Goal: Task Accomplishment & Management: Use online tool/utility

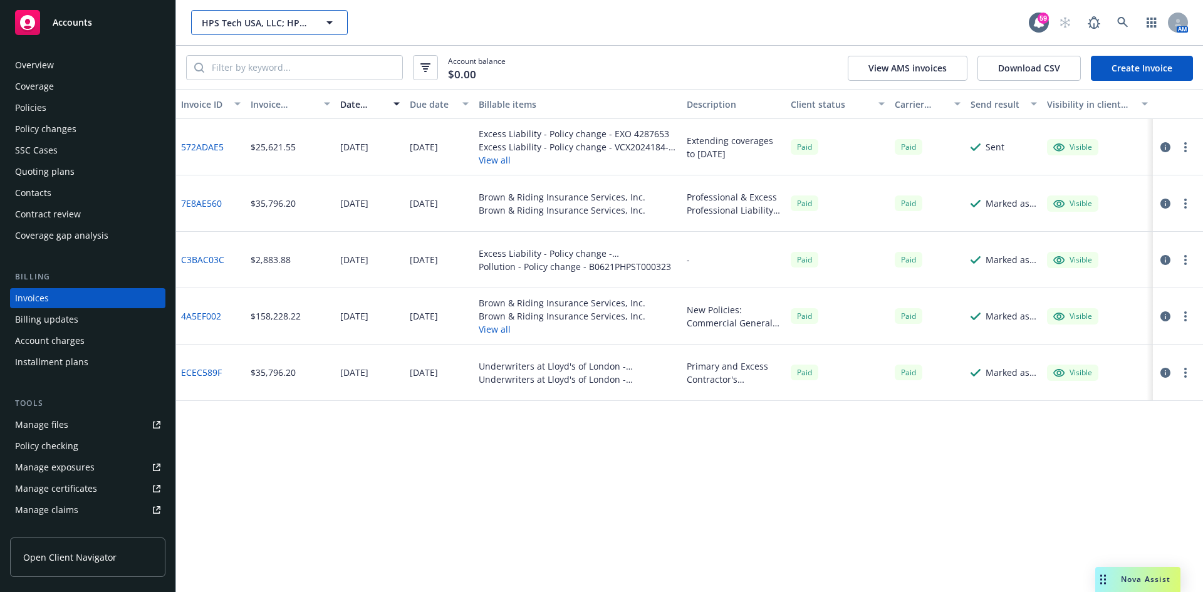
click at [293, 22] on span "HPS Tech USA, LLC; HPS Tech [US_STATE], LLC" at bounding box center [256, 22] width 108 height 13
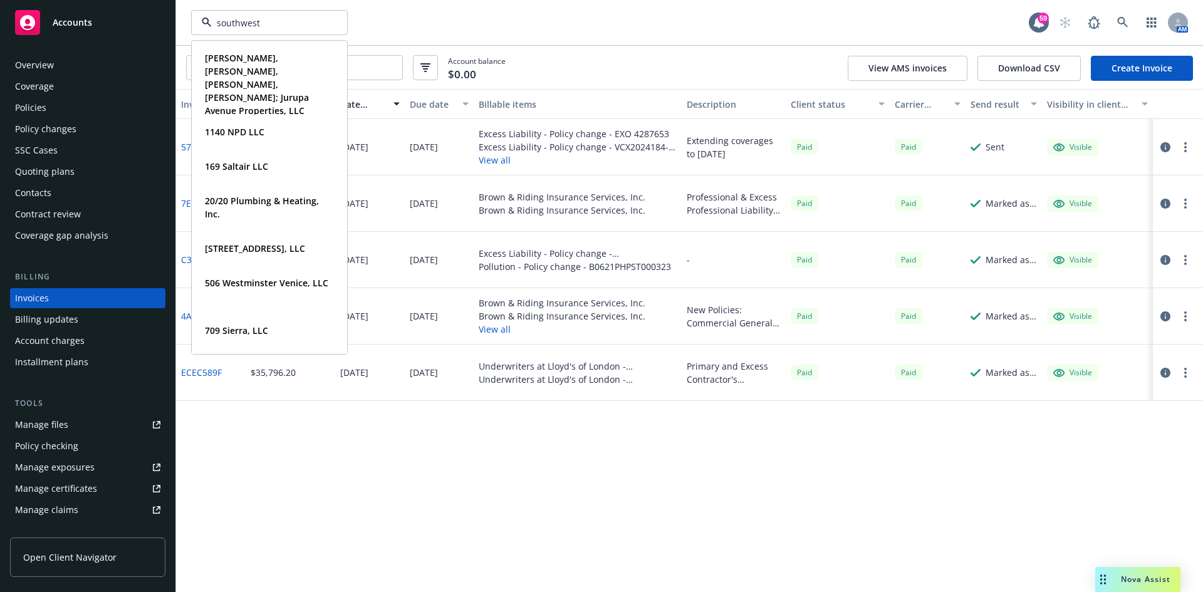
type input "southwest"
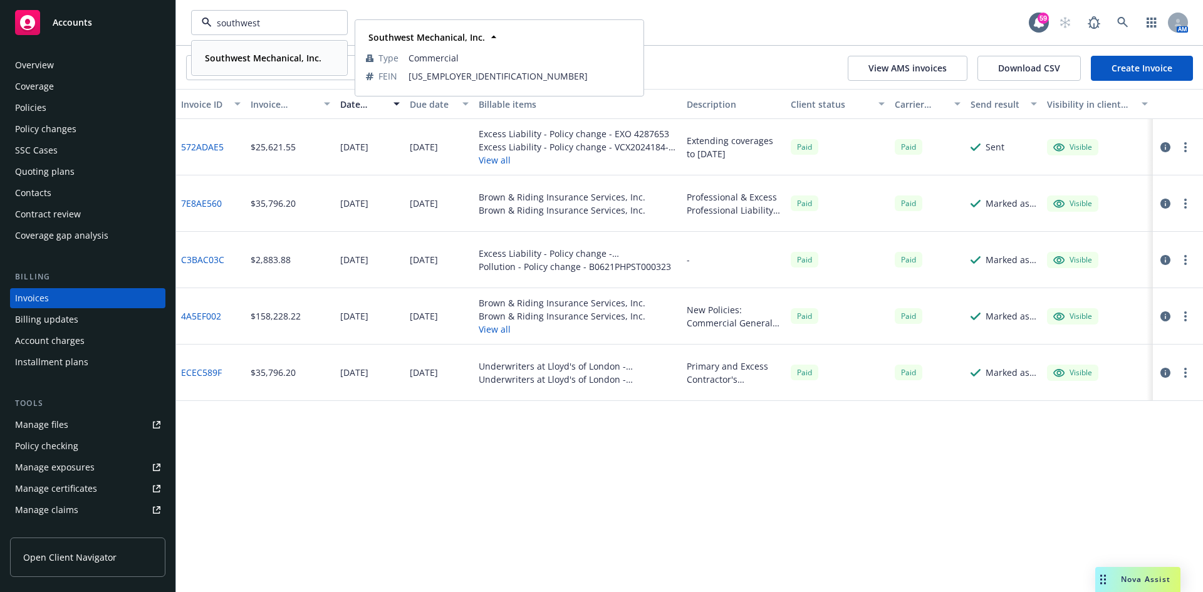
click at [266, 60] on strong "Southwest Mechanical, Inc." at bounding box center [263, 58] width 117 height 12
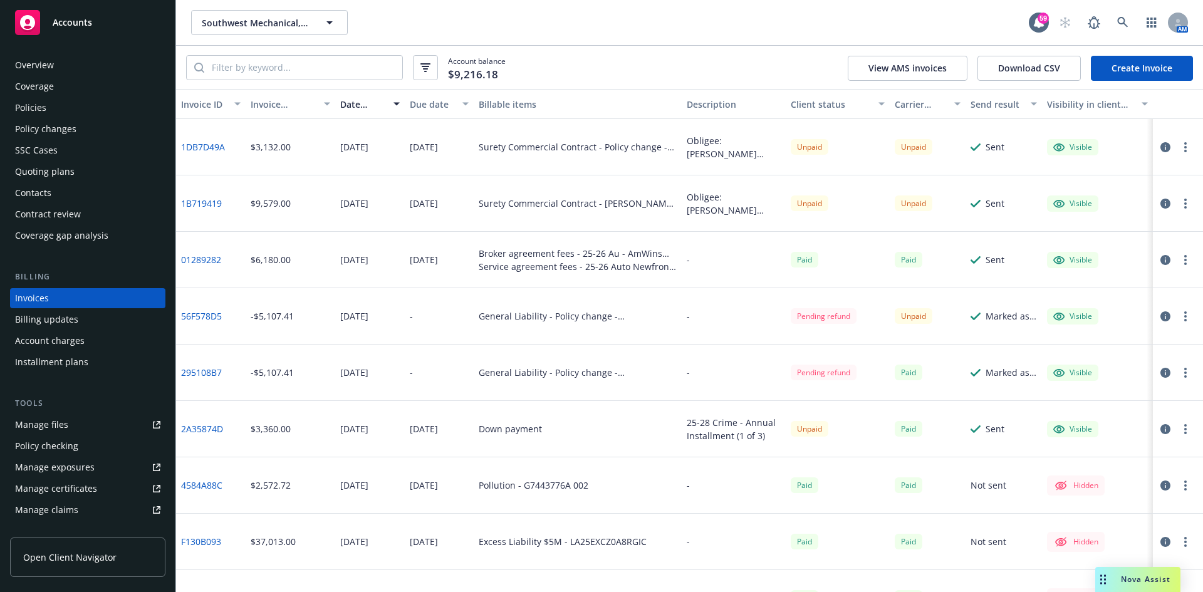
click at [41, 105] on div "Policies" at bounding box center [30, 108] width 31 height 20
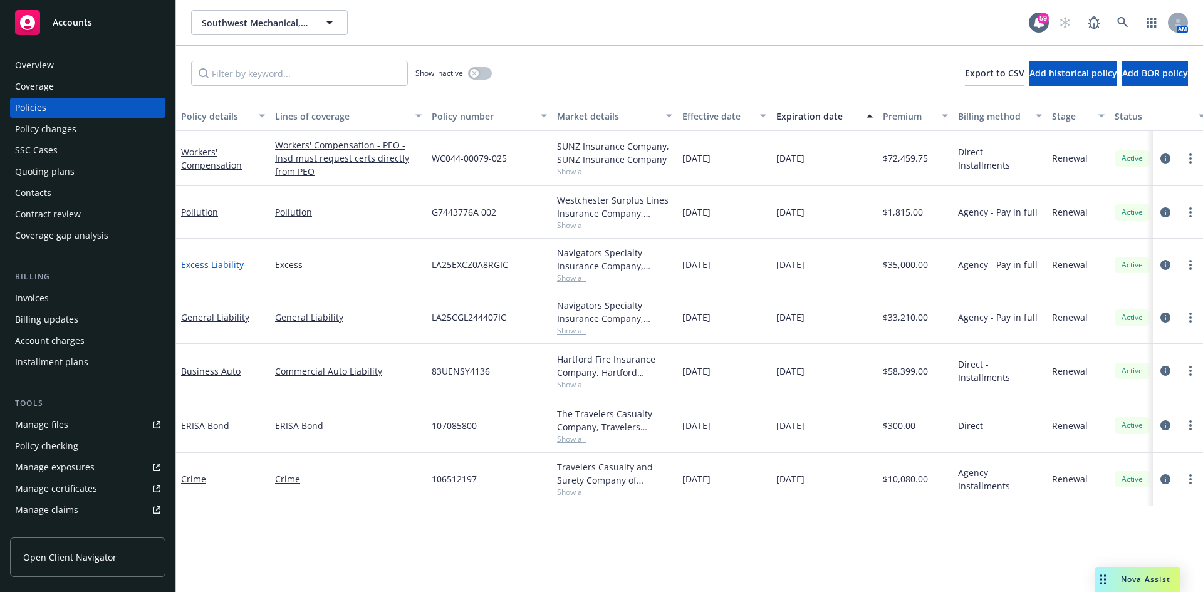
click at [214, 263] on link "Excess Liability" at bounding box center [212, 265] width 63 height 12
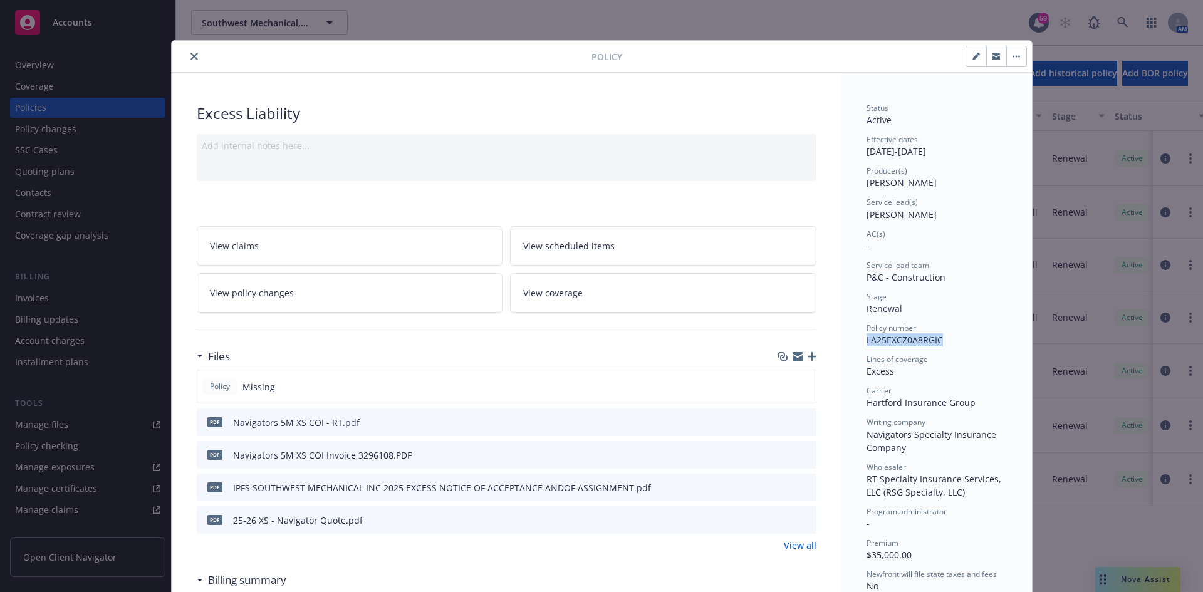
drag, startPoint x: 940, startPoint y: 341, endPoint x: 858, endPoint y: 341, distance: 81.5
copy span "LA25EXCZ0A8RGIC"
click at [810, 357] on icon "button" at bounding box center [812, 356] width 9 height 9
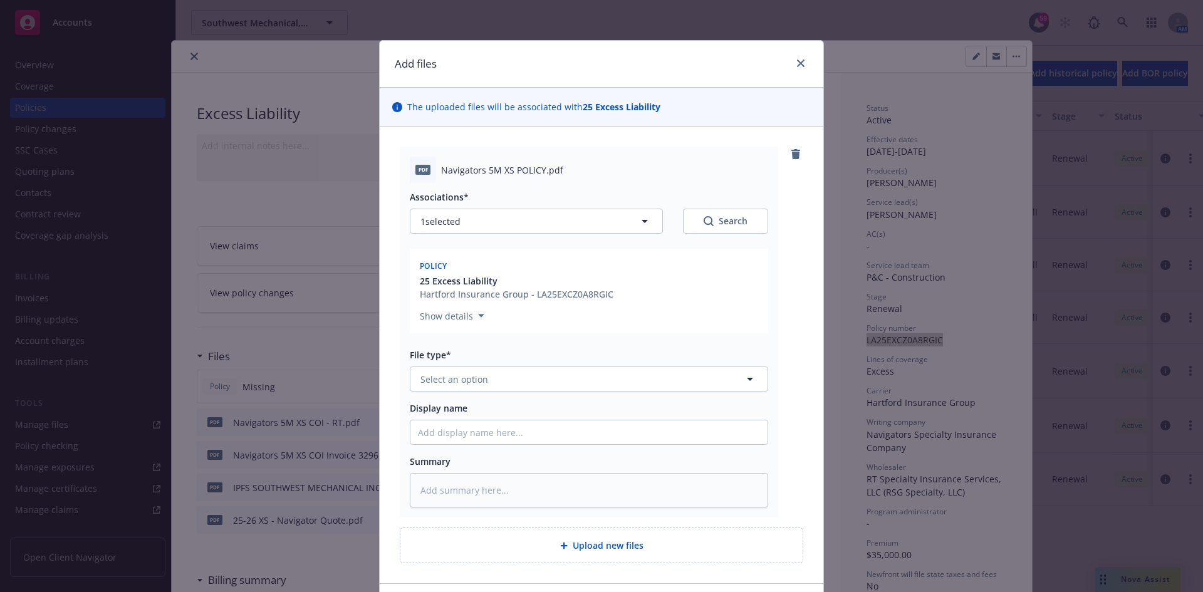
scroll to position [63, 0]
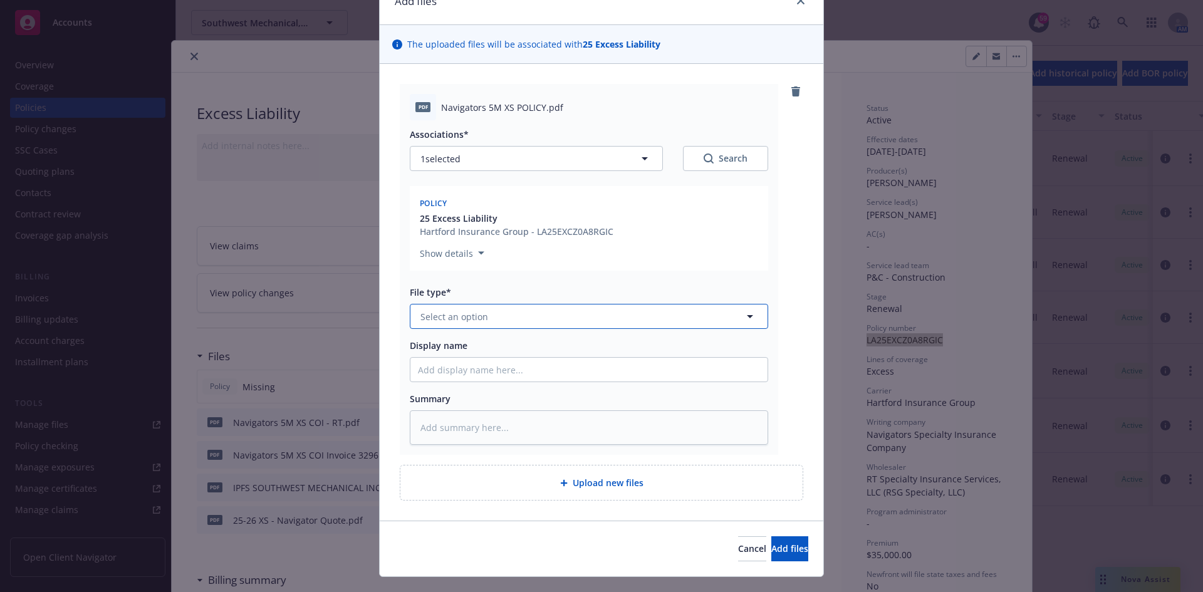
click at [590, 321] on button "Select an option" at bounding box center [589, 316] width 358 height 25
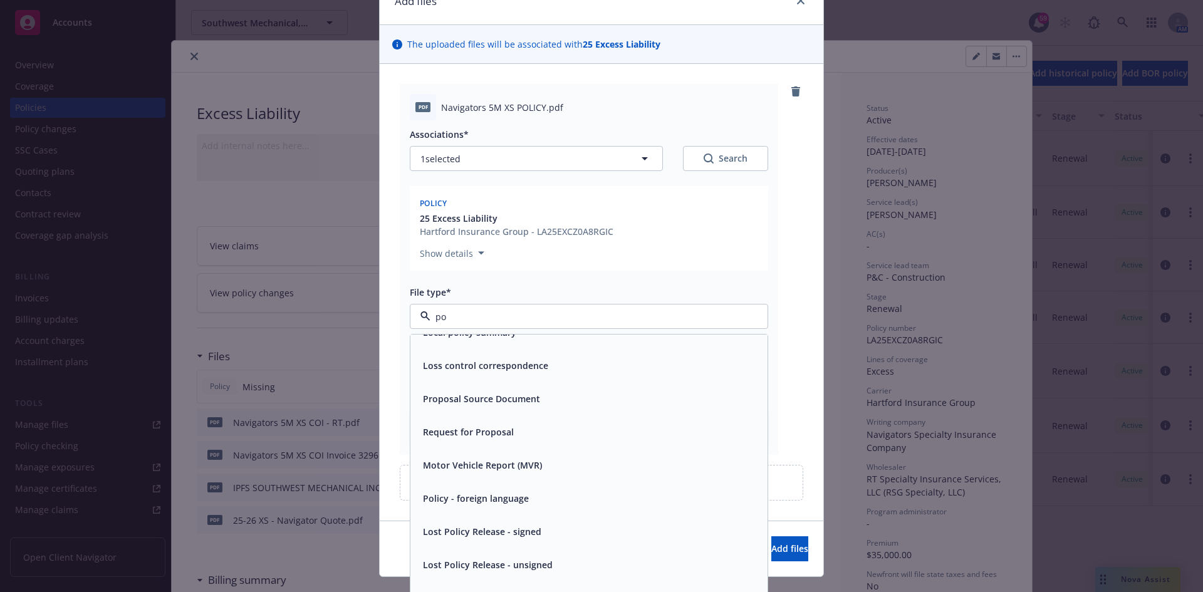
scroll to position [697, 0]
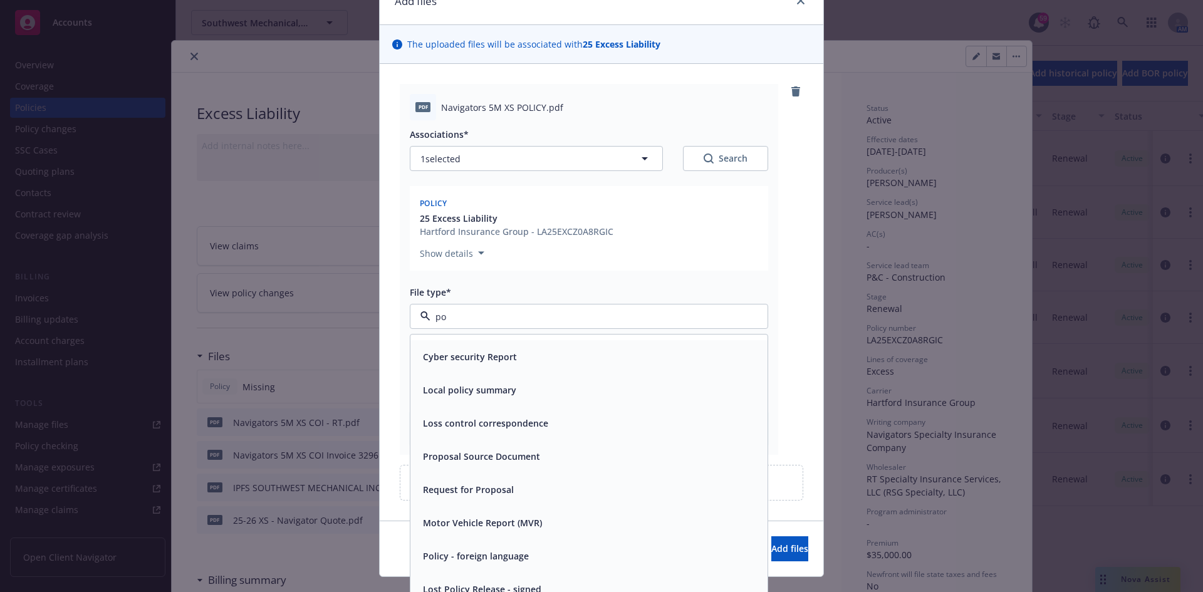
type input "pol"
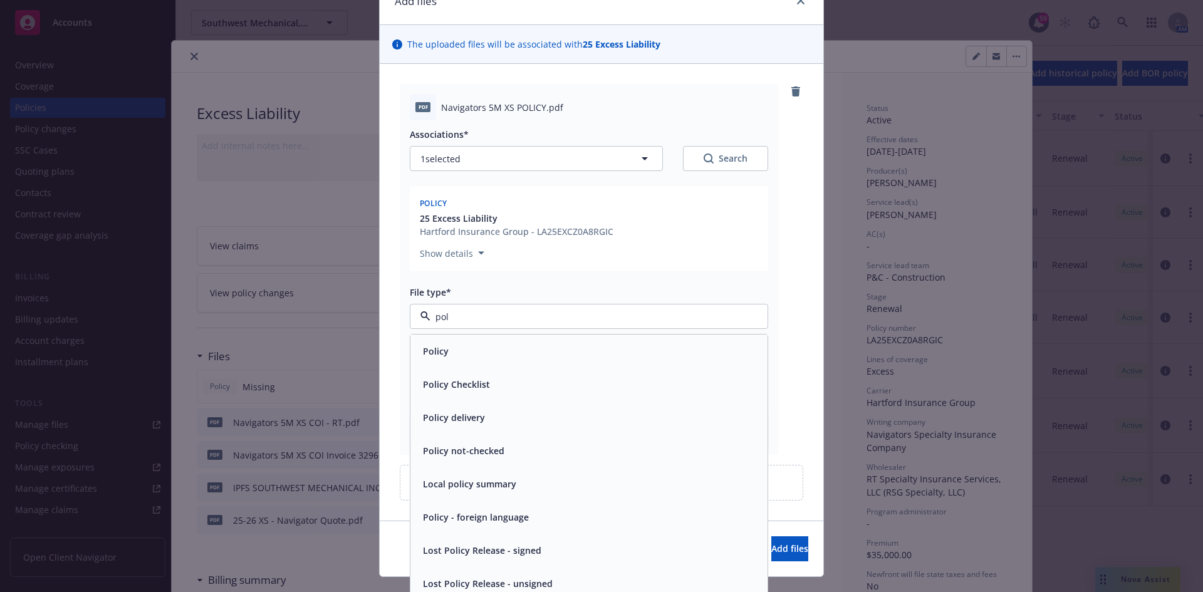
scroll to position [0, 0]
click at [471, 351] on div "Policy" at bounding box center [589, 351] width 342 height 18
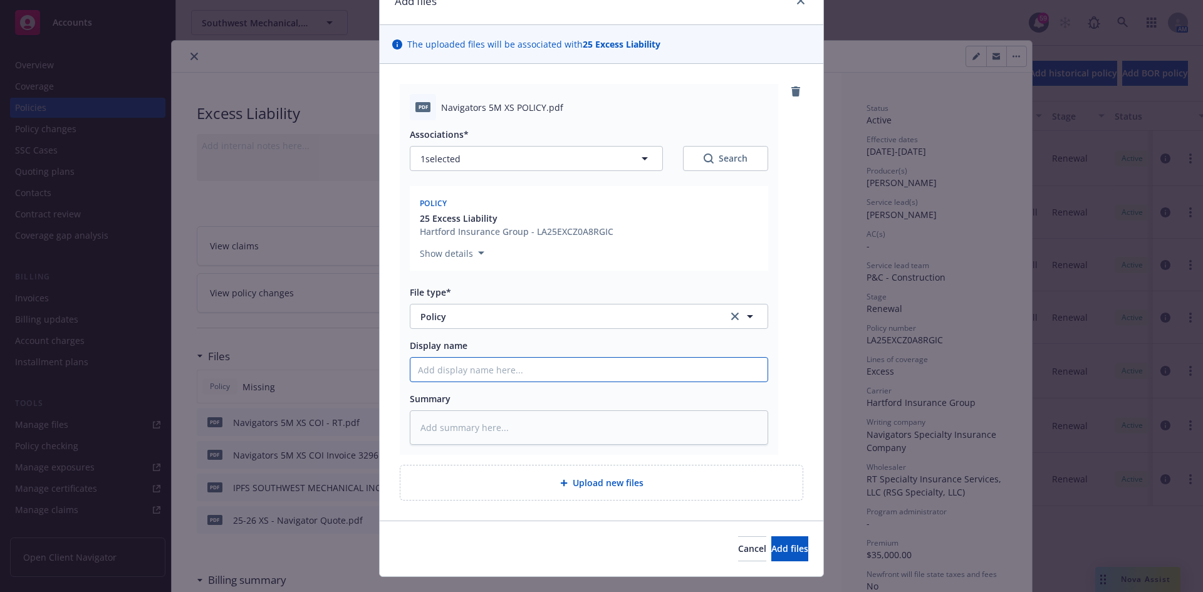
click at [564, 375] on input "Display name" at bounding box center [588, 370] width 357 height 24
click at [565, 372] on input "Display name" at bounding box center [588, 370] width 357 height 24
drag, startPoint x: 513, startPoint y: 369, endPoint x: 501, endPoint y: 359, distance: 15.6
click at [513, 369] on input "Display name" at bounding box center [588, 370] width 357 height 24
type textarea "x"
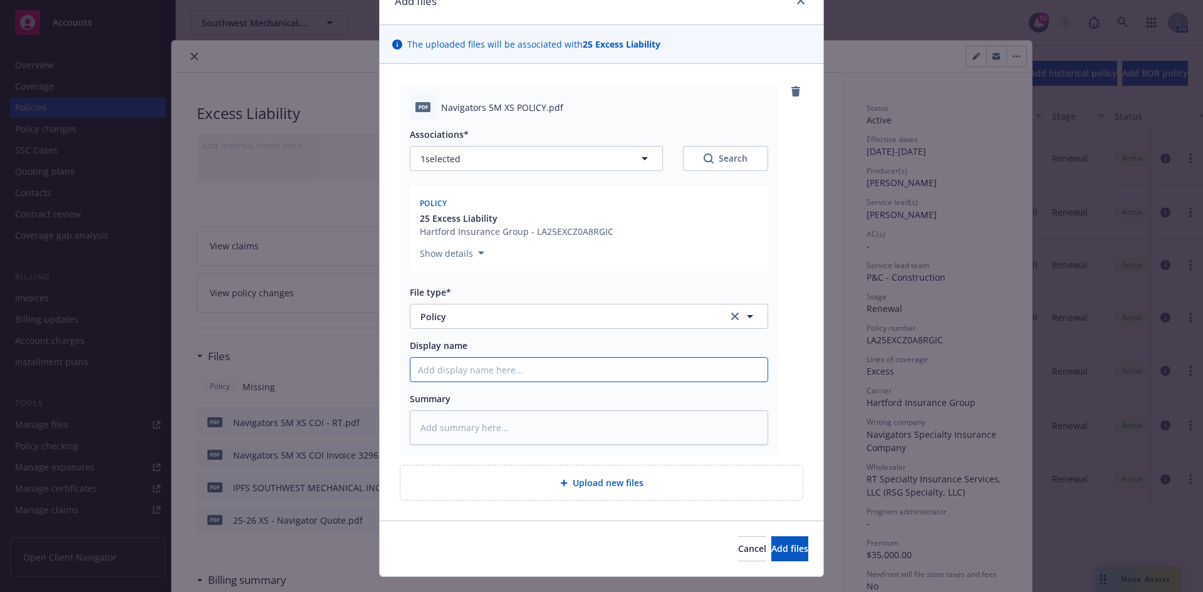
type input "2"
type textarea "x"
type input "25"
type textarea "x"
type input "25-"
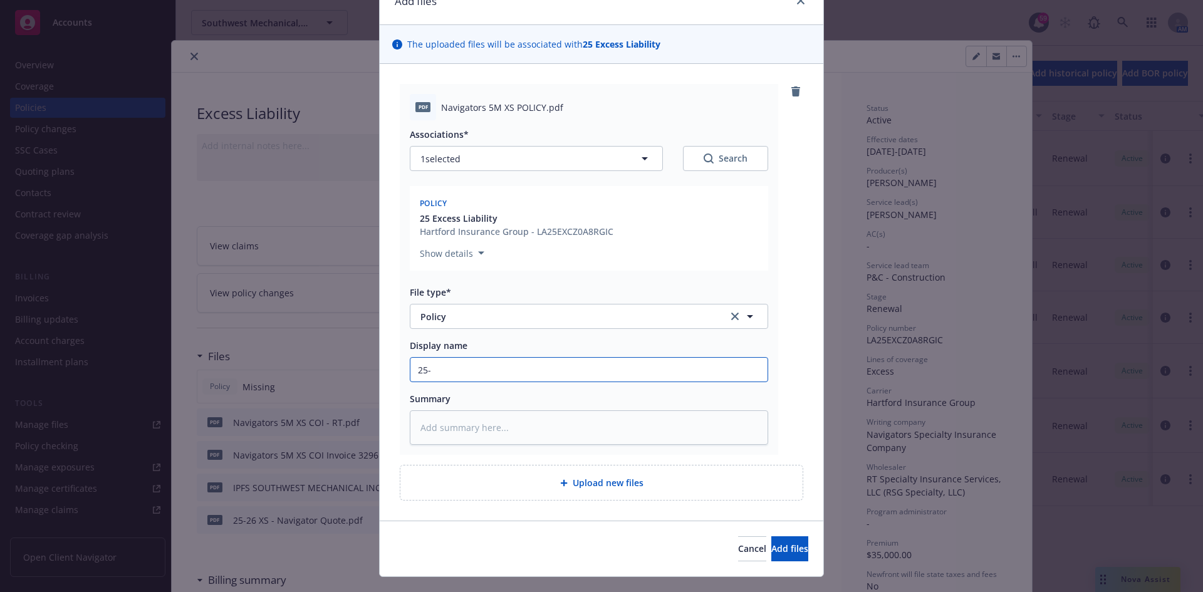
type textarea "x"
type input "25-26"
type textarea "x"
type input "25-26+"
type textarea "x"
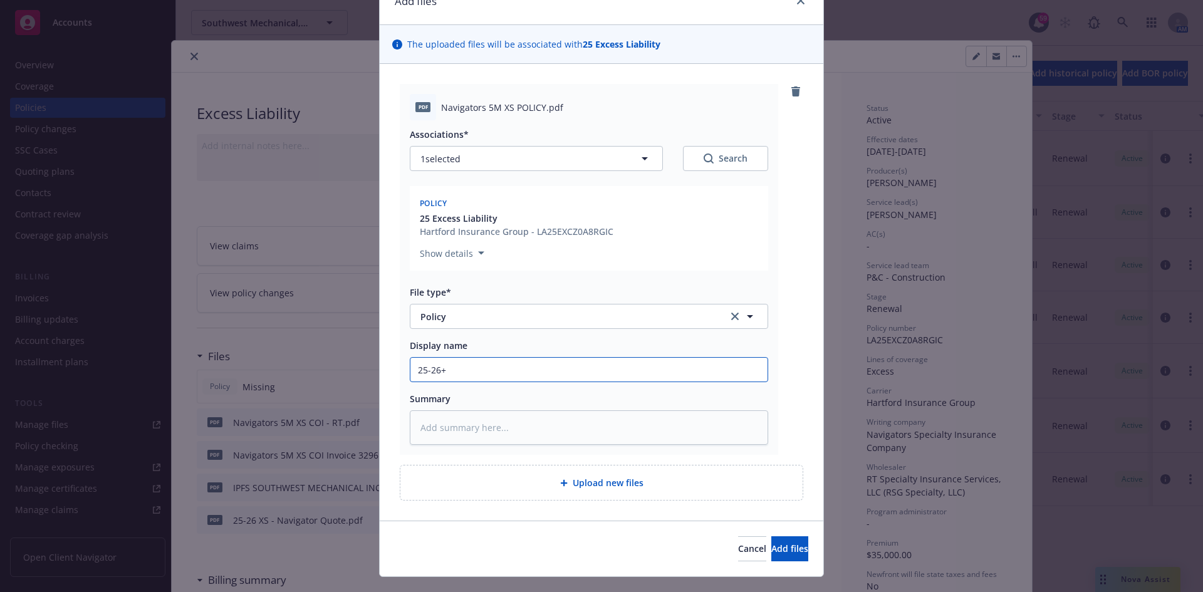
type input "25-26"
type textarea "x"
type input "25-26"
type textarea "x"
type input "25-26 X"
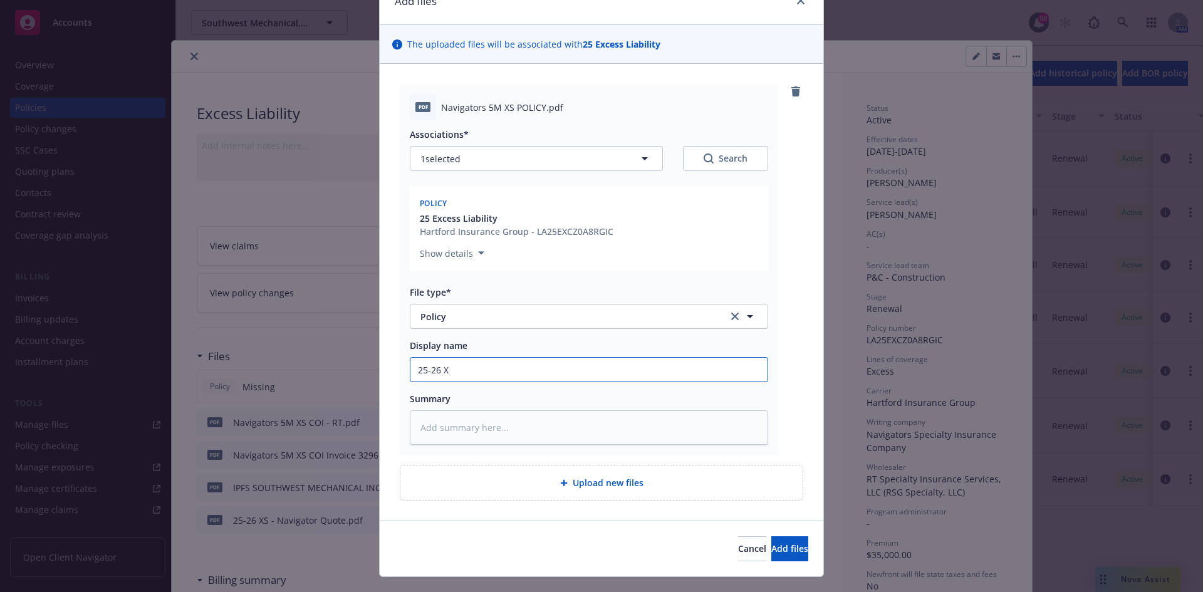
type textarea "x"
type input "25-26 XS"
type textarea "x"
type input "25-26 XS P"
type textarea "x"
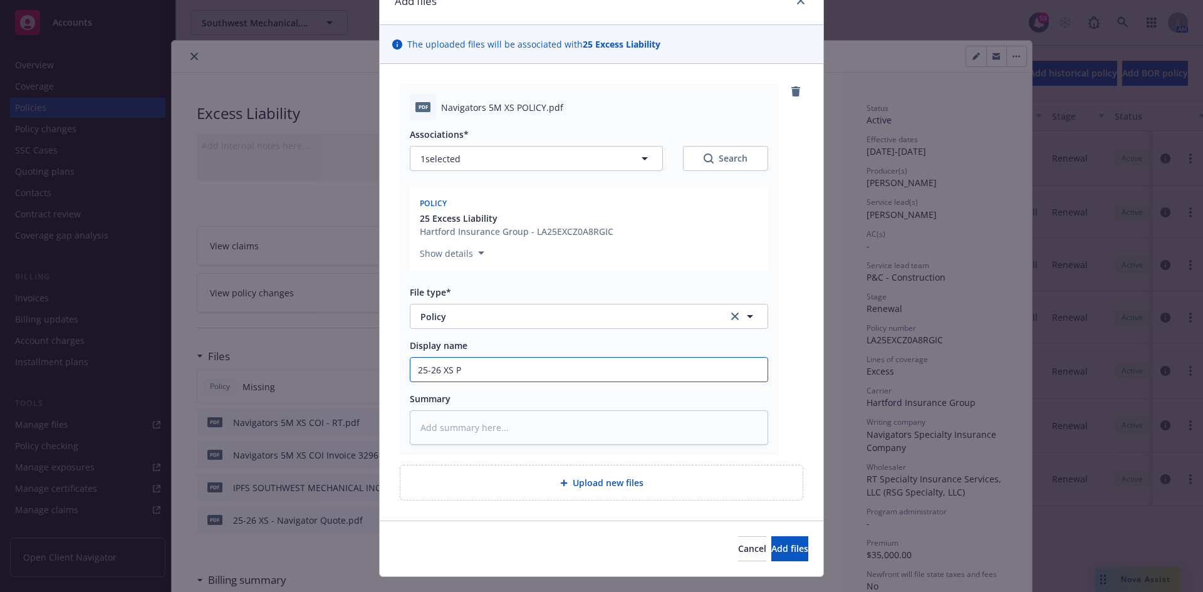
type input "25-26 XS Po"
type textarea "x"
type input "25-26 XS Pol"
type textarea "x"
type input "25-26 XS Poli"
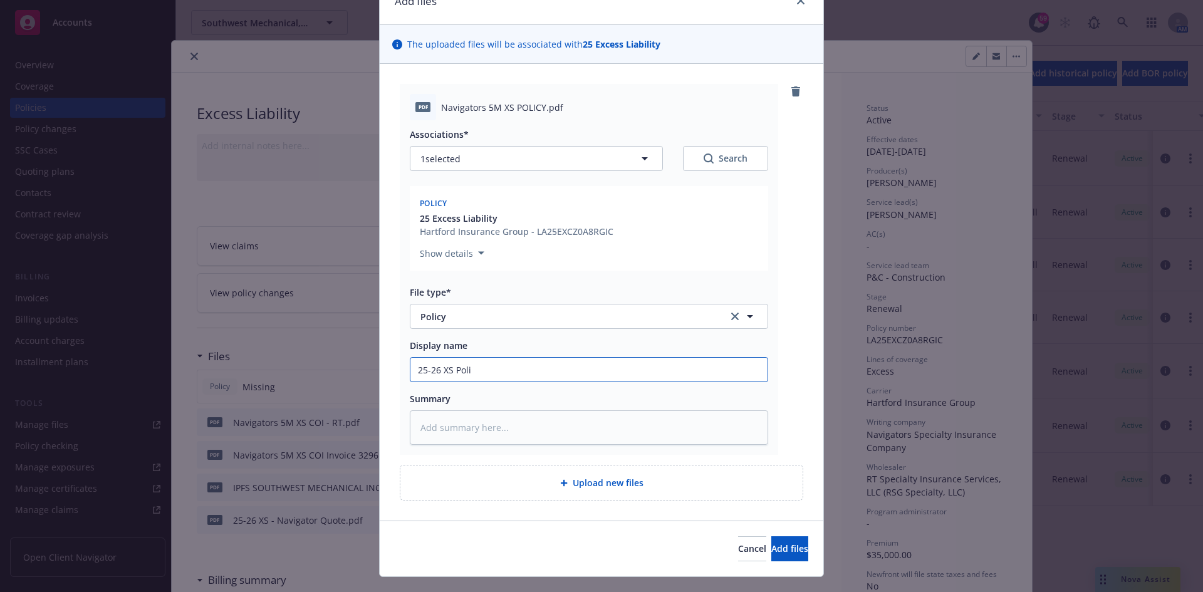
type textarea "x"
type input "25-26 XS Polic"
type textarea "x"
type input "25-26 XS Policy"
click at [771, 550] on span "Add files" at bounding box center [789, 549] width 37 height 12
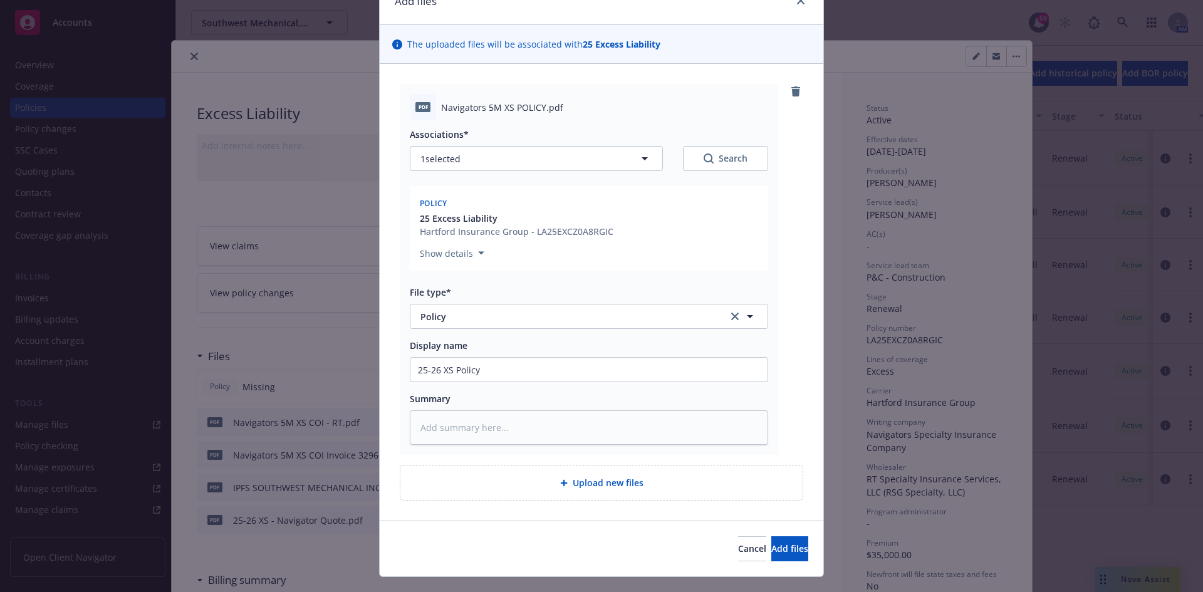
scroll to position [42, 0]
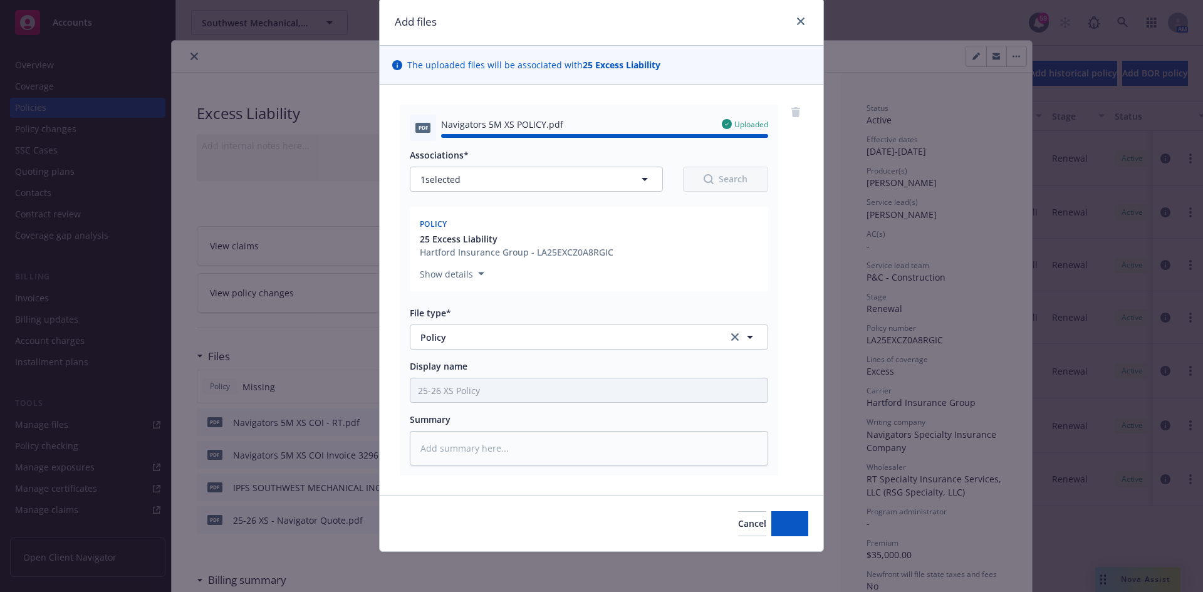
type textarea "x"
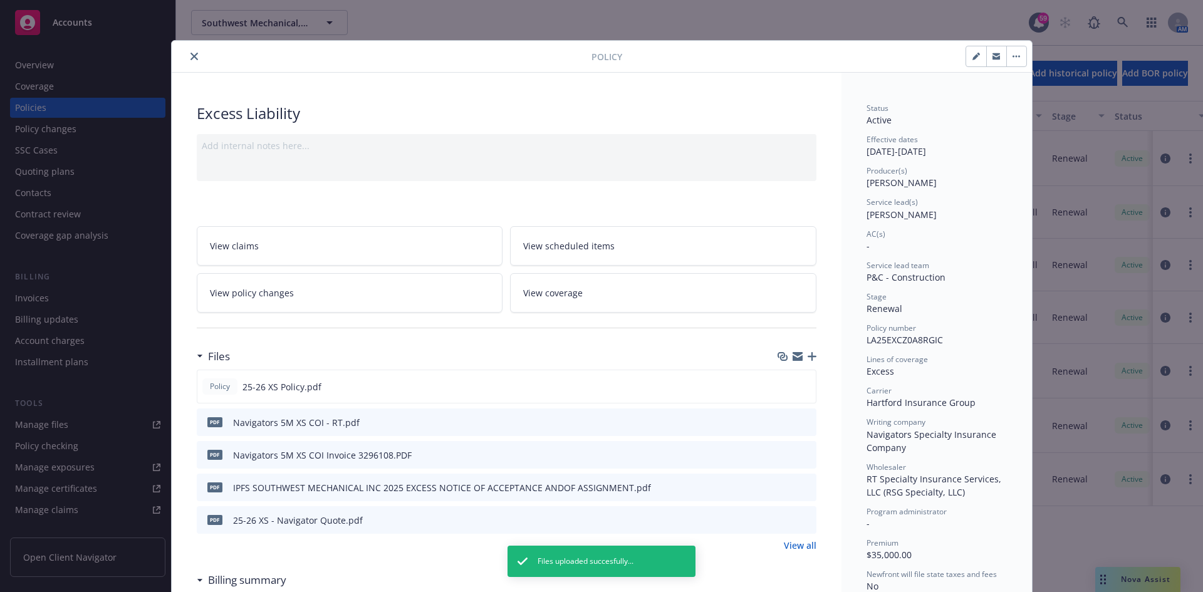
click at [190, 59] on icon "close" at bounding box center [194, 57] width 8 height 8
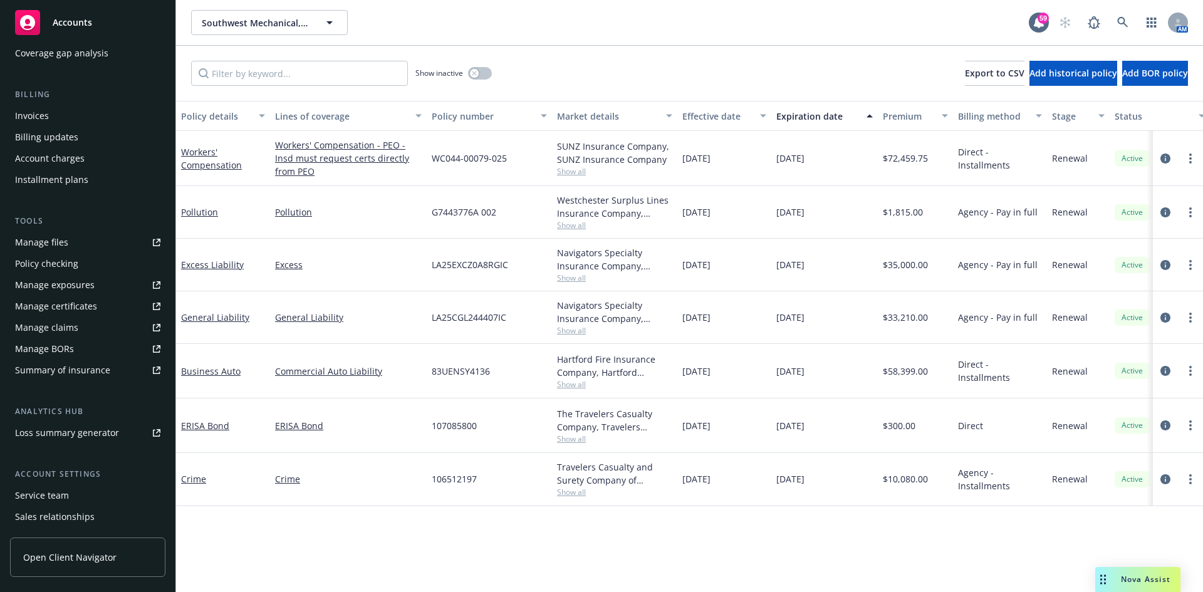
scroll to position [120, 0]
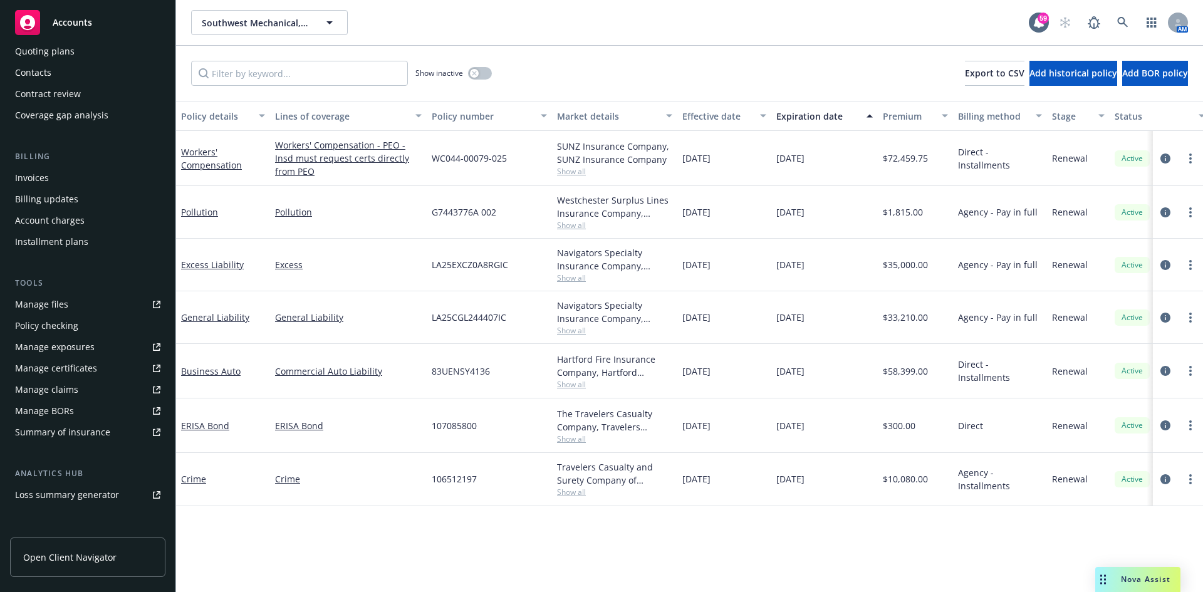
click at [96, 90] on div "Contract review" at bounding box center [87, 94] width 145 height 20
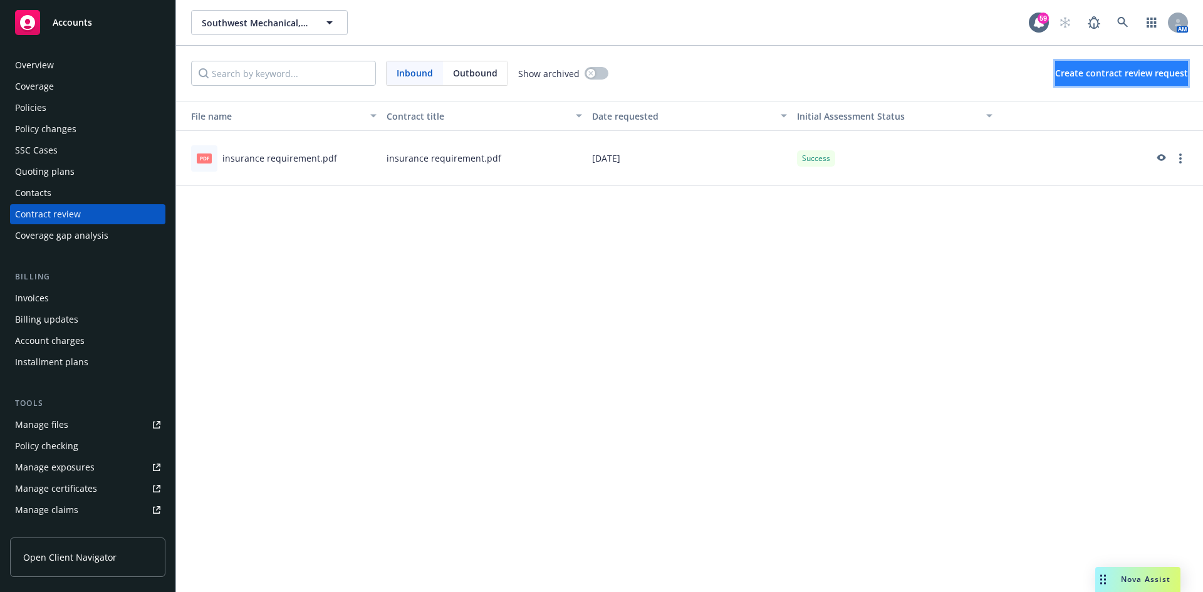
click at [1063, 76] on span "Create contract review request" at bounding box center [1121, 73] width 133 height 12
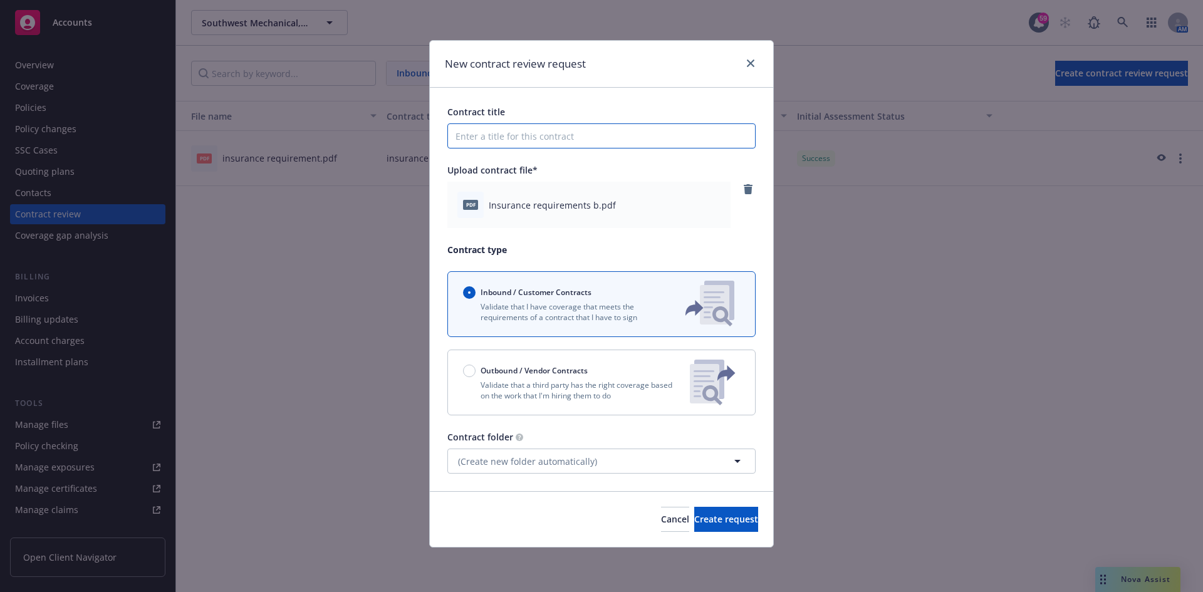
click at [553, 133] on input "Contract title" at bounding box center [601, 135] width 308 height 25
type input "City of [GEOGRAPHIC_DATA]"
click at [697, 517] on span "Create request" at bounding box center [726, 519] width 64 height 12
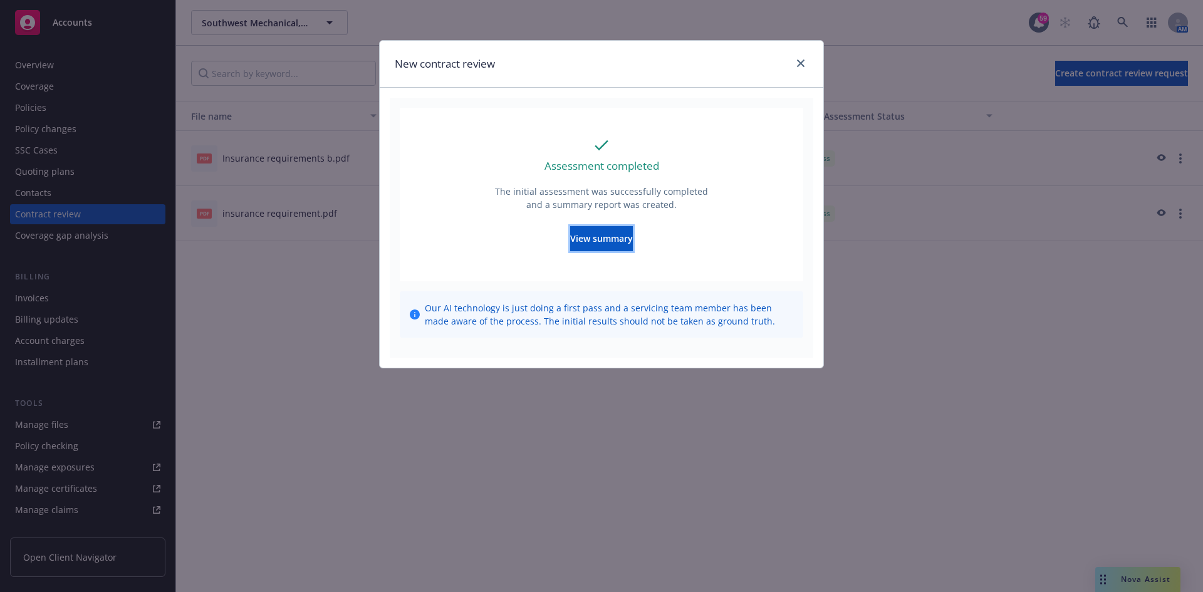
click at [573, 234] on span "View summary" at bounding box center [601, 238] width 63 height 12
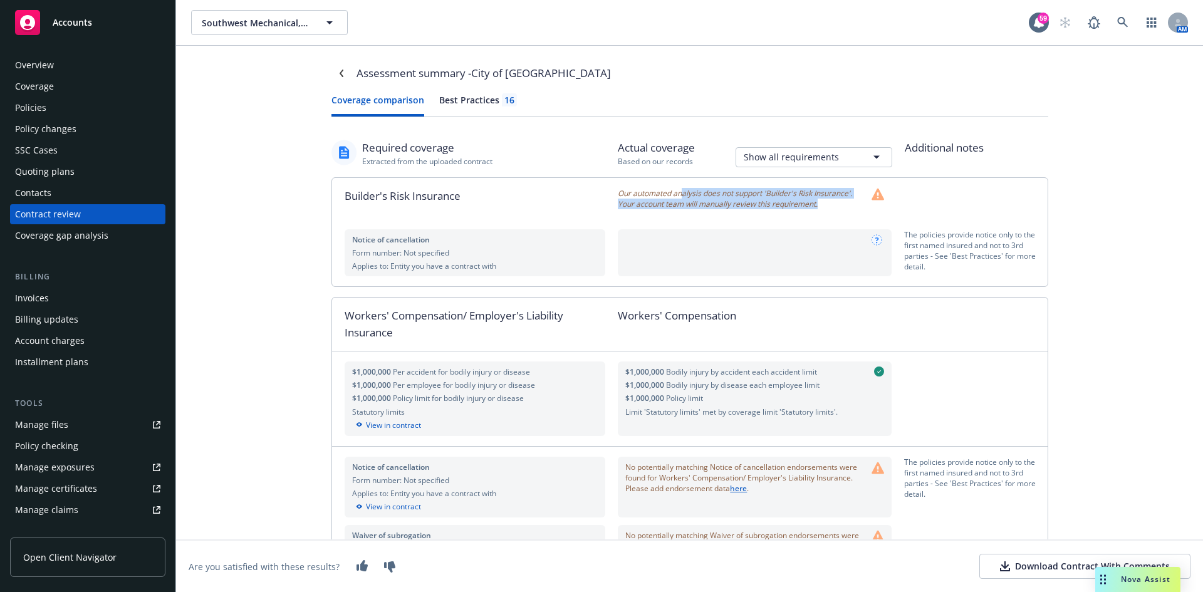
drag, startPoint x: 686, startPoint y: 193, endPoint x: 826, endPoint y: 215, distance: 141.4
click at [826, 215] on div "Our automated analysis does not support 'Builder's Risk Insurance'. Your accoun…" at bounding box center [761, 198] width 286 height 41
click at [985, 313] on div at bounding box center [975, 324] width 143 height 53
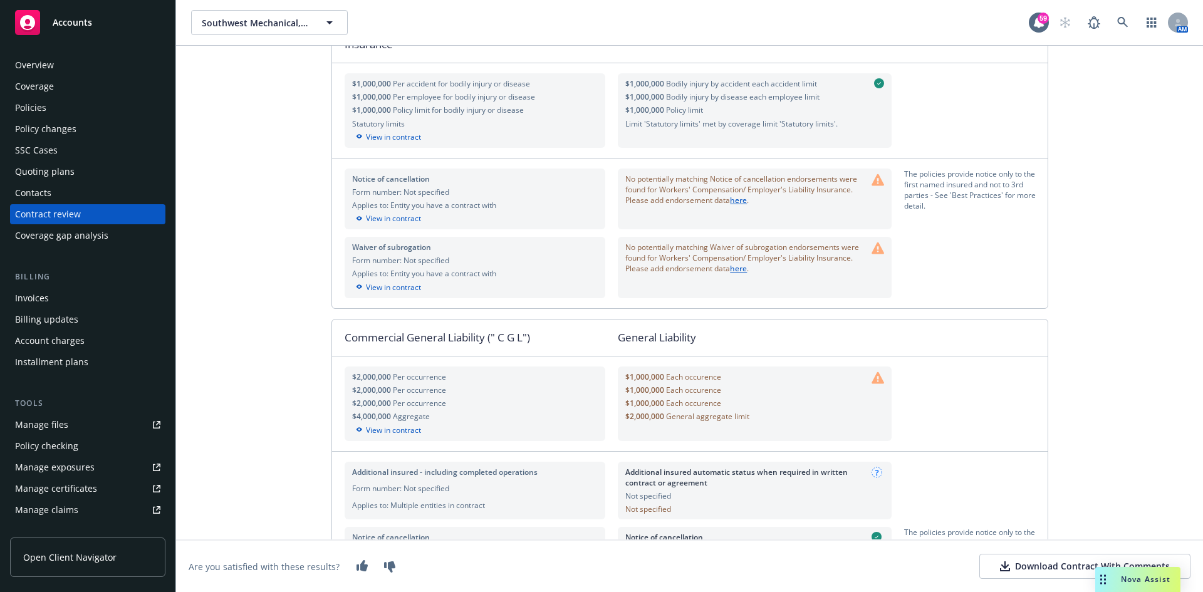
scroll to position [313, 0]
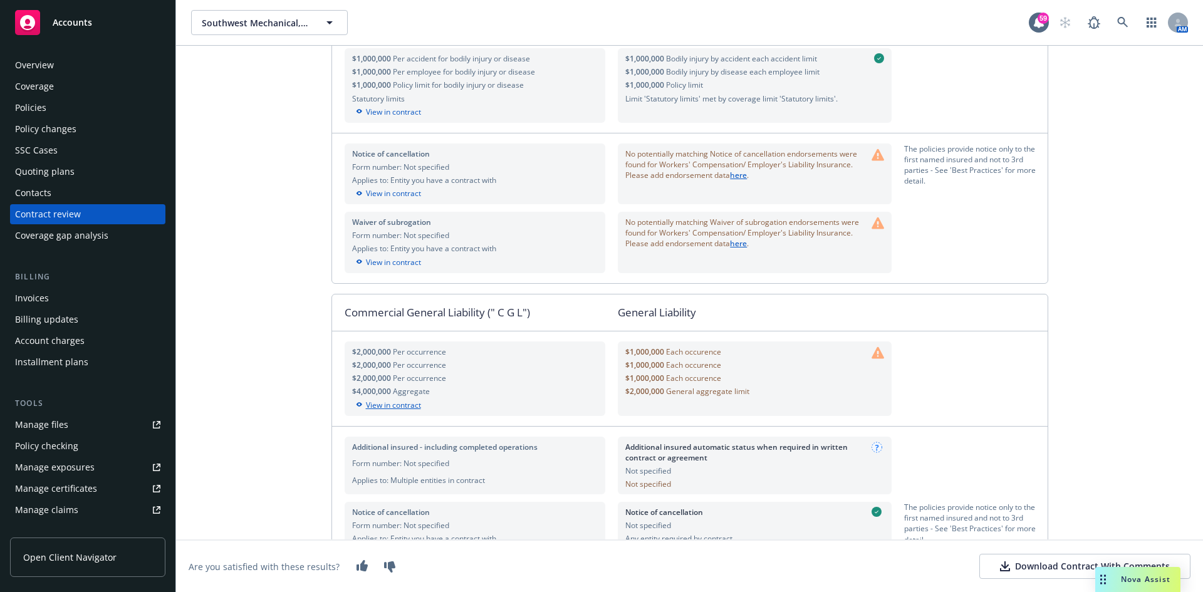
click at [424, 409] on div "View in contract" at bounding box center [475, 405] width 246 height 11
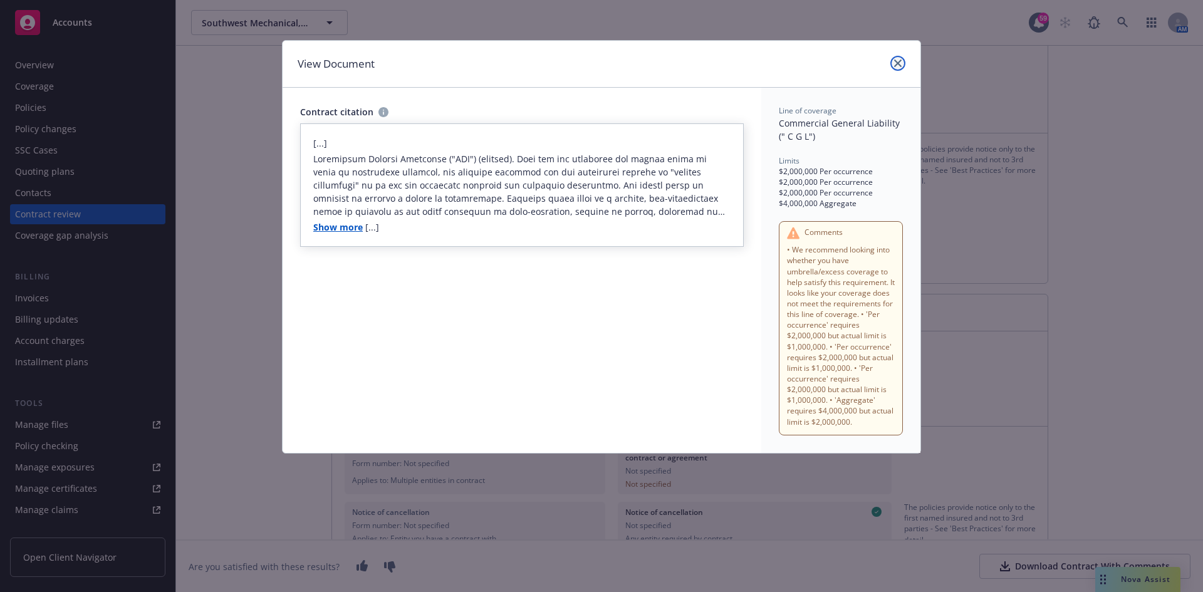
click at [893, 65] on link "close" at bounding box center [897, 63] width 15 height 15
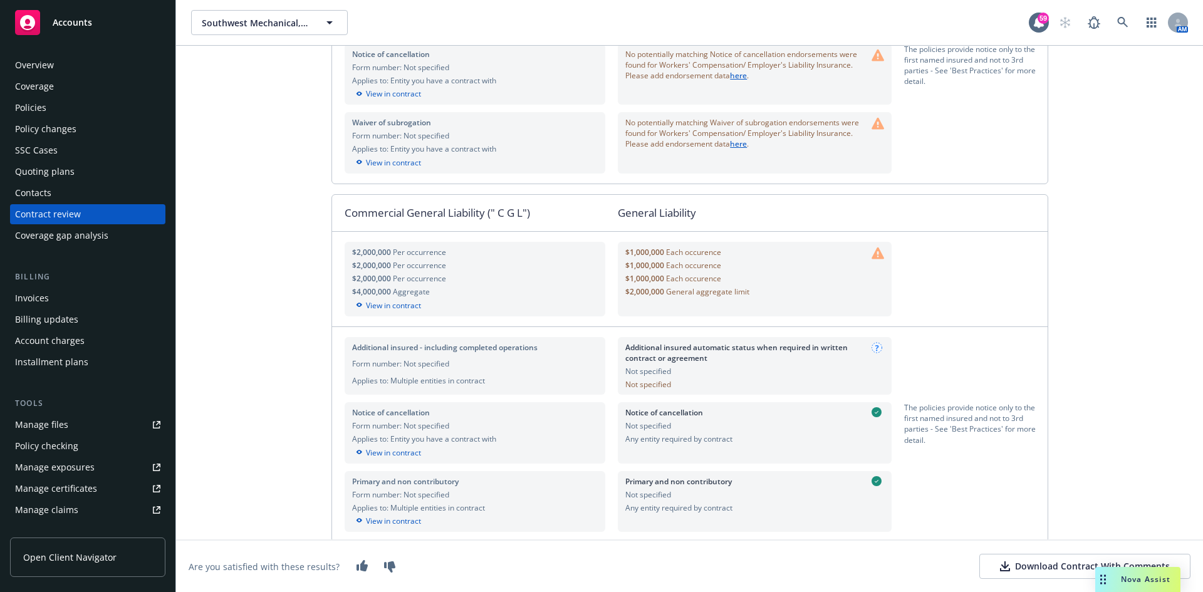
scroll to position [411, 0]
click at [409, 310] on div "View in contract" at bounding box center [475, 307] width 246 height 11
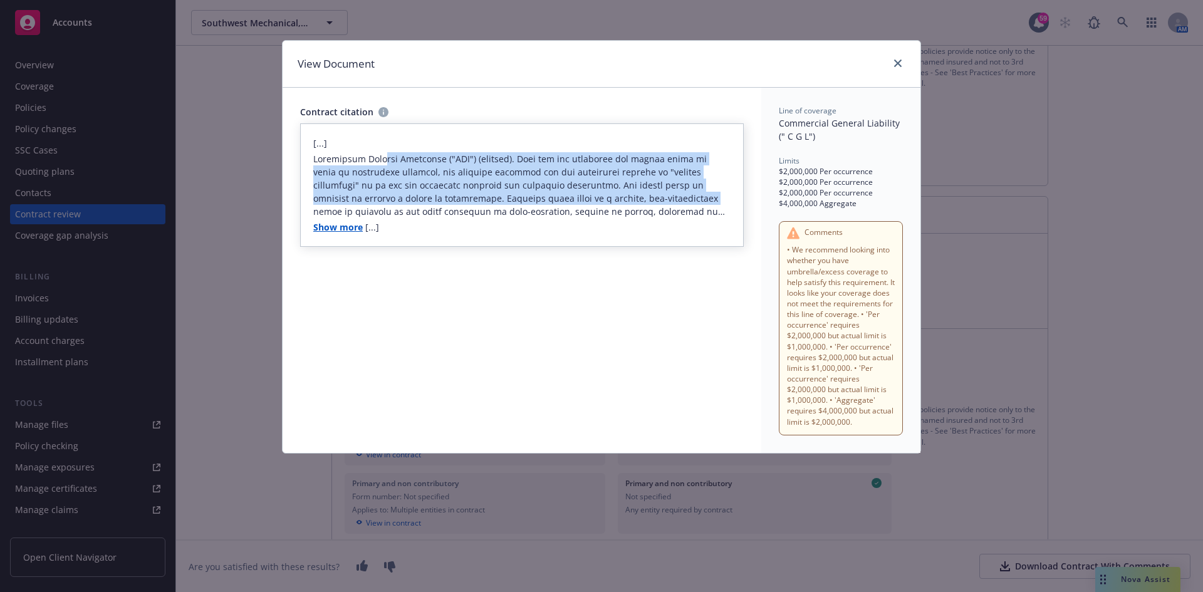
drag, startPoint x: 393, startPoint y: 152, endPoint x: 565, endPoint y: 210, distance: 181.3
click at [572, 207] on p at bounding box center [521, 185] width 417 height 66
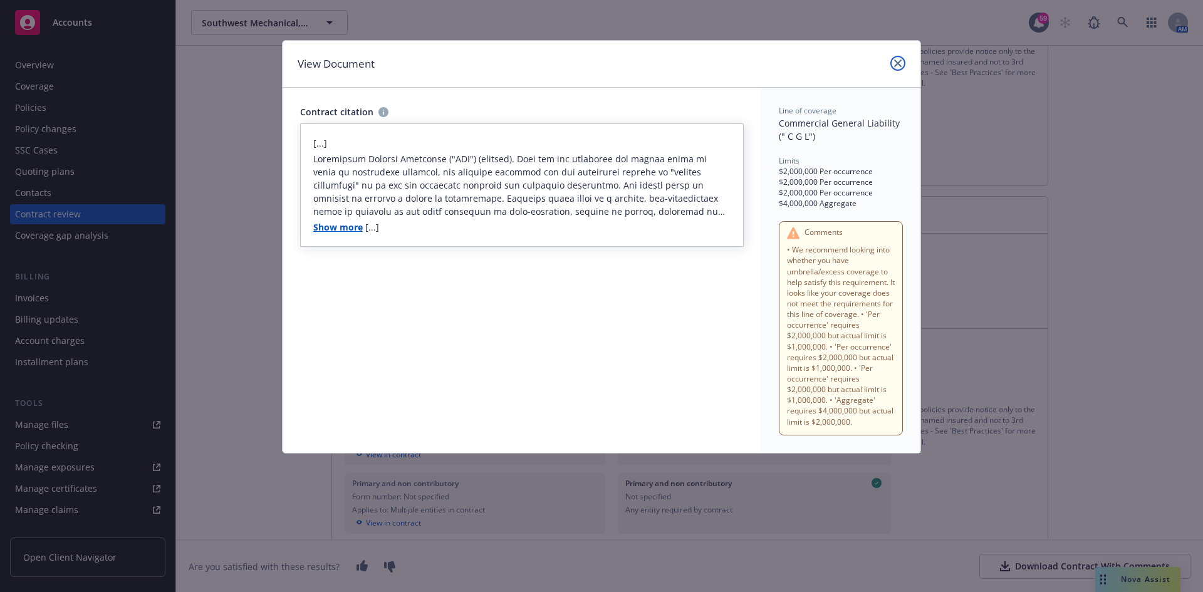
click at [904, 65] on link "close" at bounding box center [897, 63] width 15 height 15
